Goal: Find contact information: Find contact information

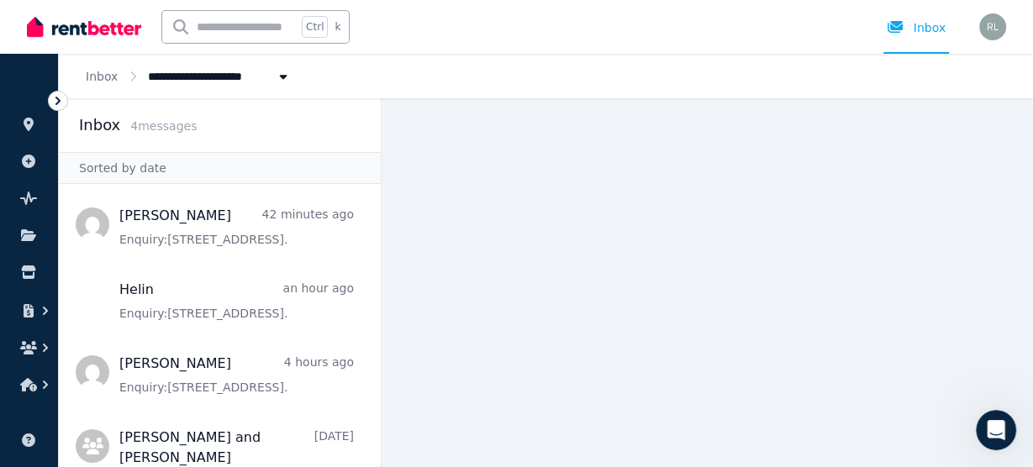
scroll to position [2, 0]
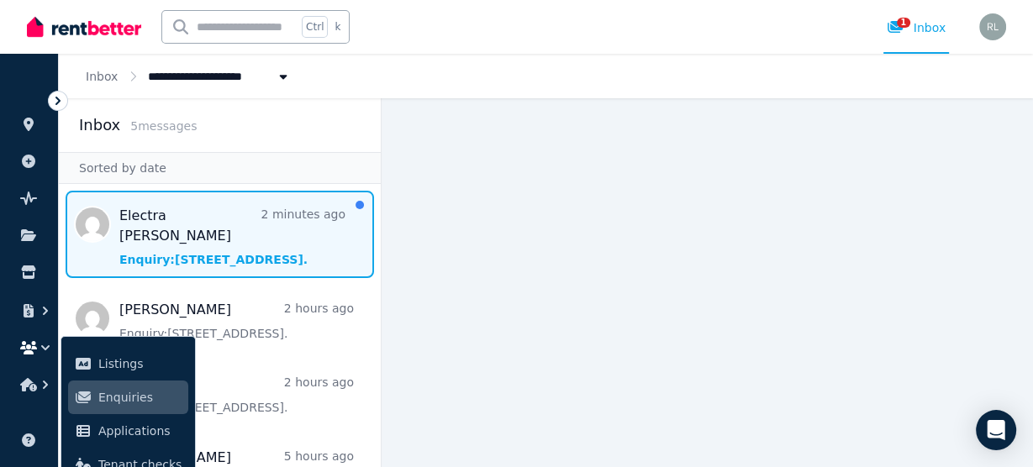
click at [219, 239] on span "Message list" at bounding box center [220, 234] width 322 height 87
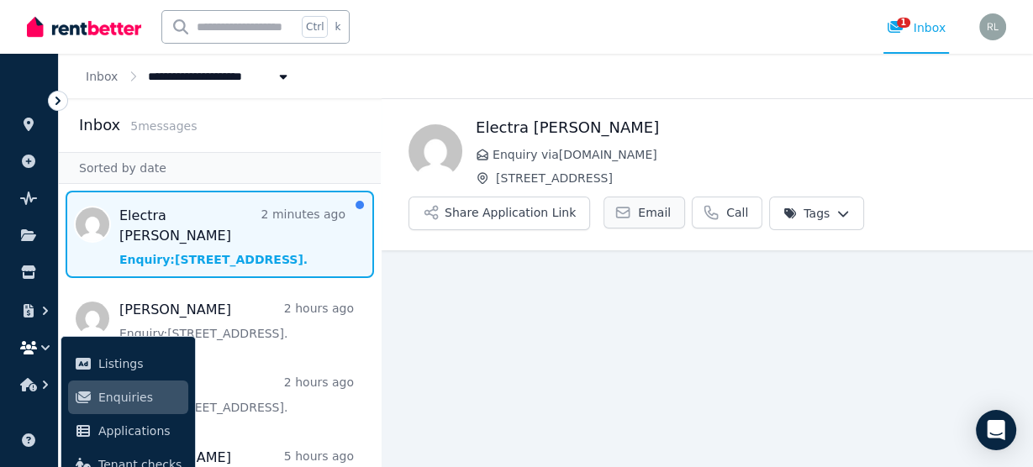
click at [638, 209] on span "Email" at bounding box center [654, 212] width 33 height 17
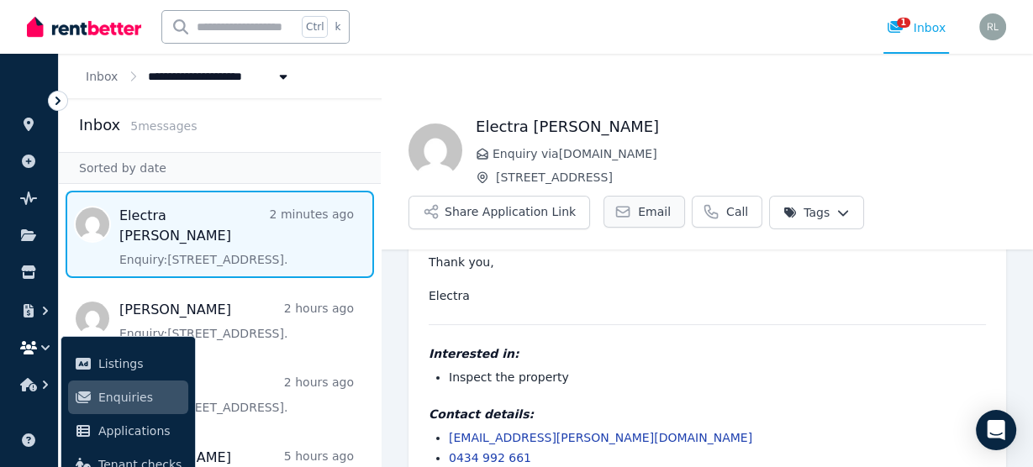
scroll to position [179, 0]
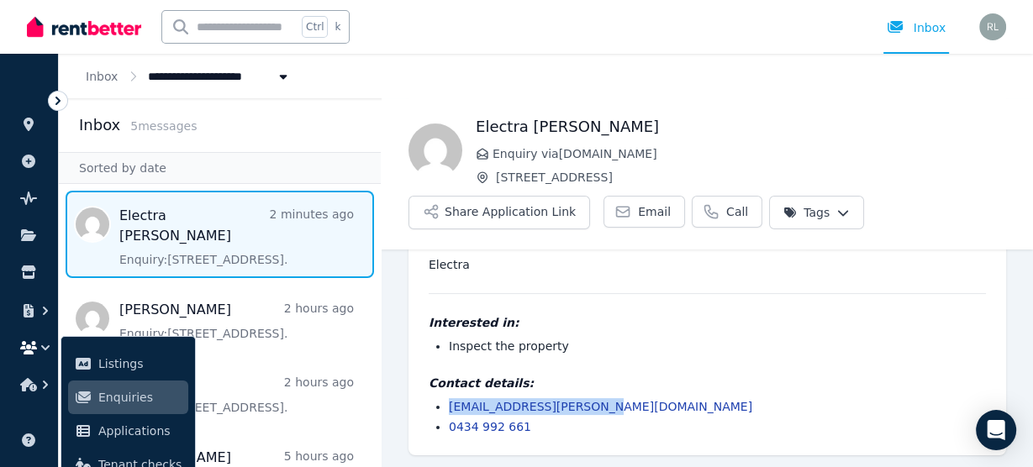
drag, startPoint x: 620, startPoint y: 408, endPoint x: 445, endPoint y: 409, distance: 174.7
click at [445, 409] on ul "[EMAIL_ADDRESS][PERSON_NAME][DOMAIN_NAME] 0434 992 661" at bounding box center [706, 416] width 557 height 37
copy link "[EMAIL_ADDRESS][PERSON_NAME][DOMAIN_NAME]"
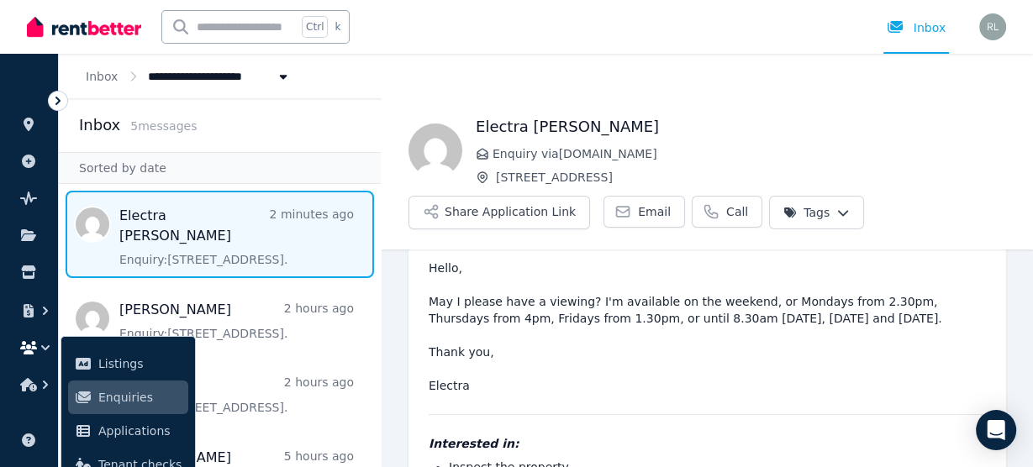
scroll to position [45, 0]
